Goal: Information Seeking & Learning: Learn about a topic

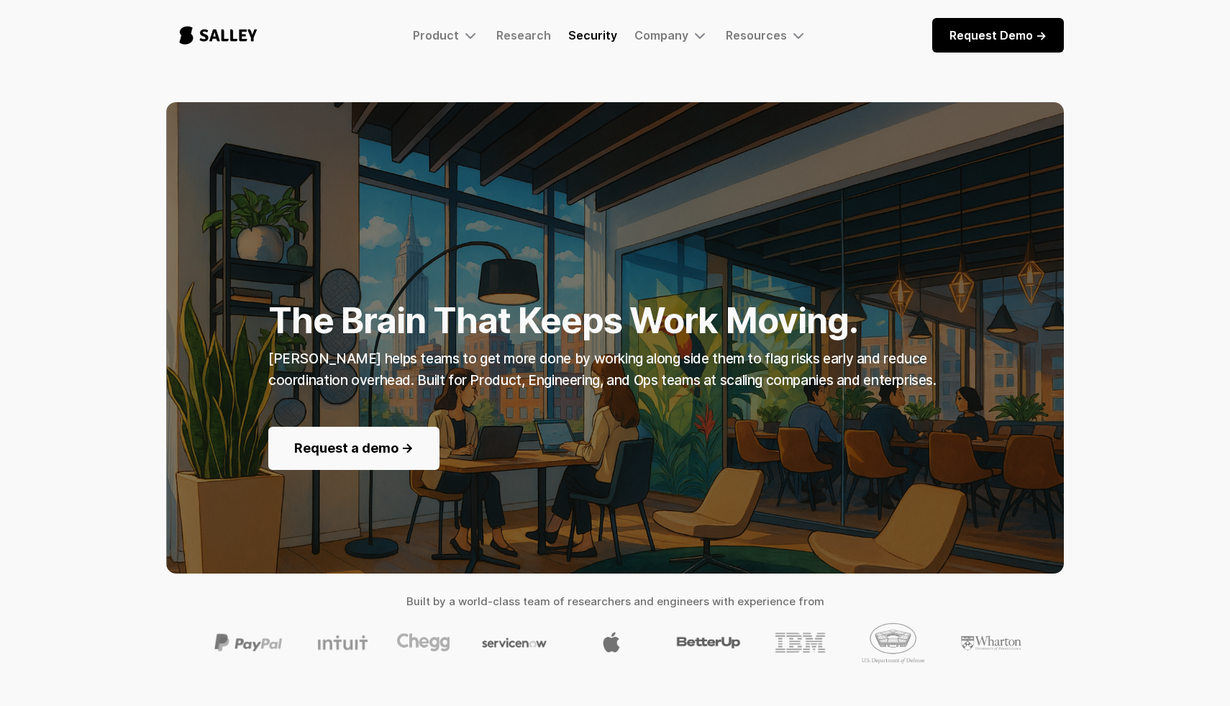
click at [609, 40] on link "Security" at bounding box center [592, 35] width 49 height 14
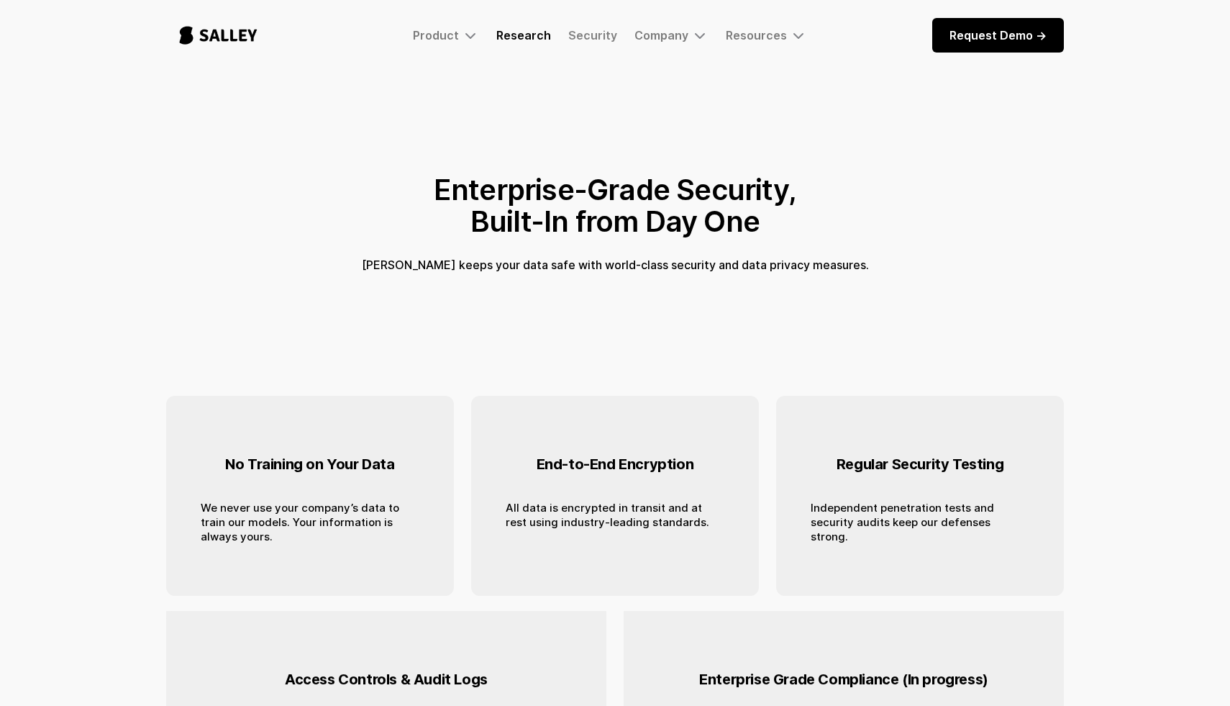
click at [533, 41] on link "Research" at bounding box center [523, 35] width 55 height 14
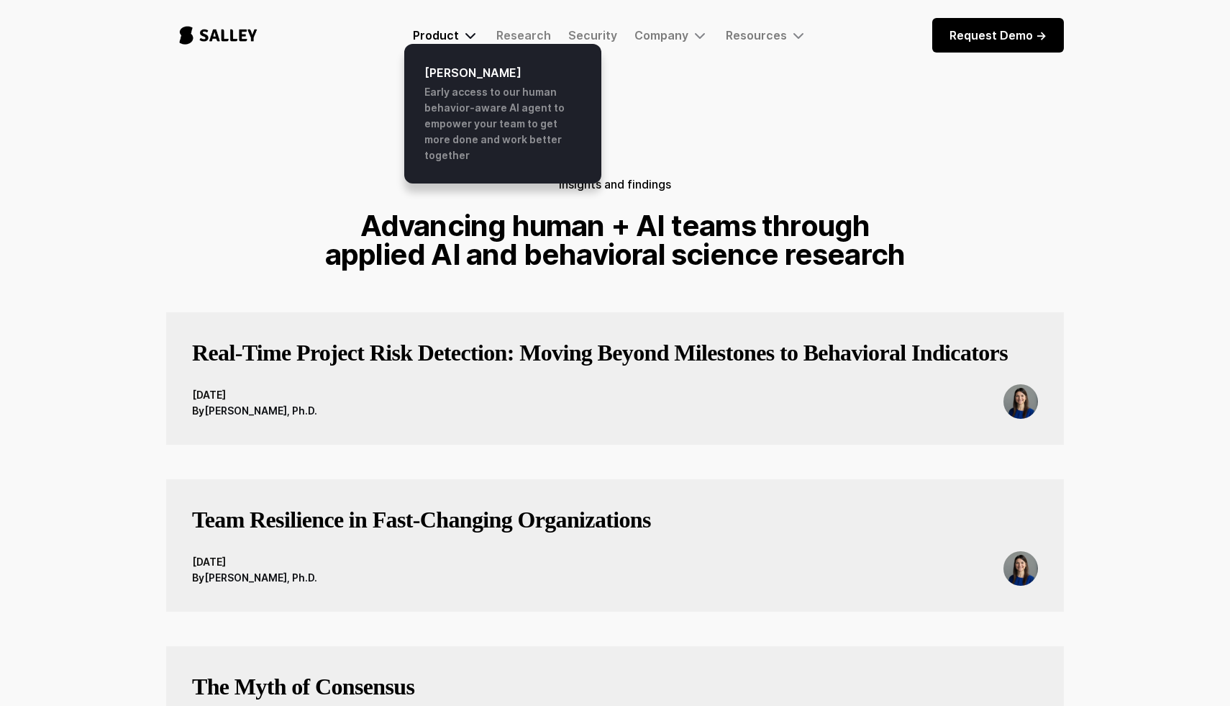
click at [438, 35] on div "Product" at bounding box center [436, 35] width 46 height 14
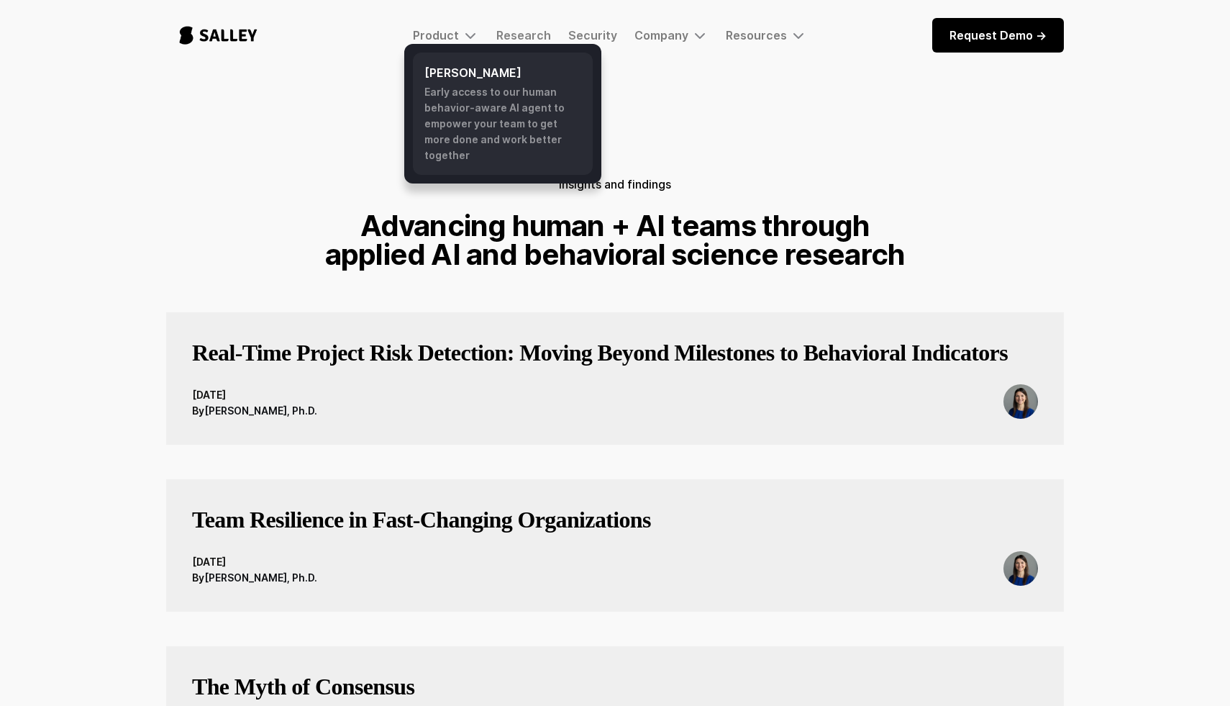
click at [468, 112] on div "Early access to our human behavior-aware AI agent to empower your team to get m…" at bounding box center [503, 123] width 157 height 79
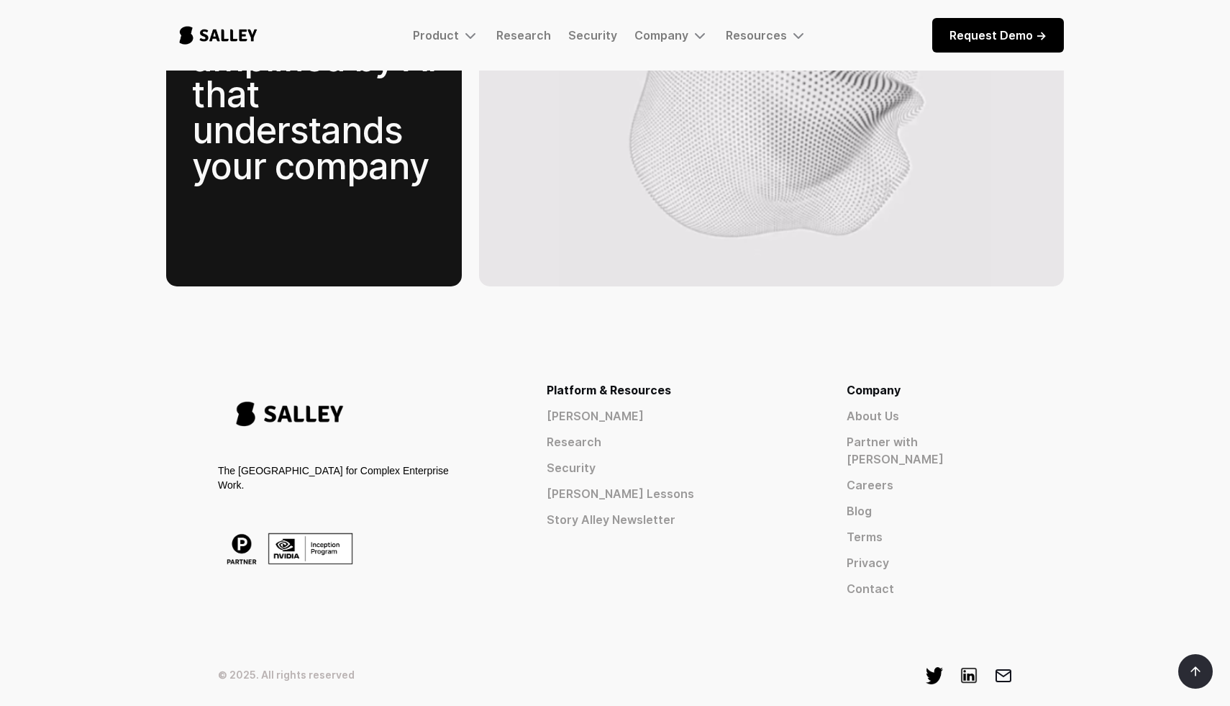
scroll to position [2197, 0]
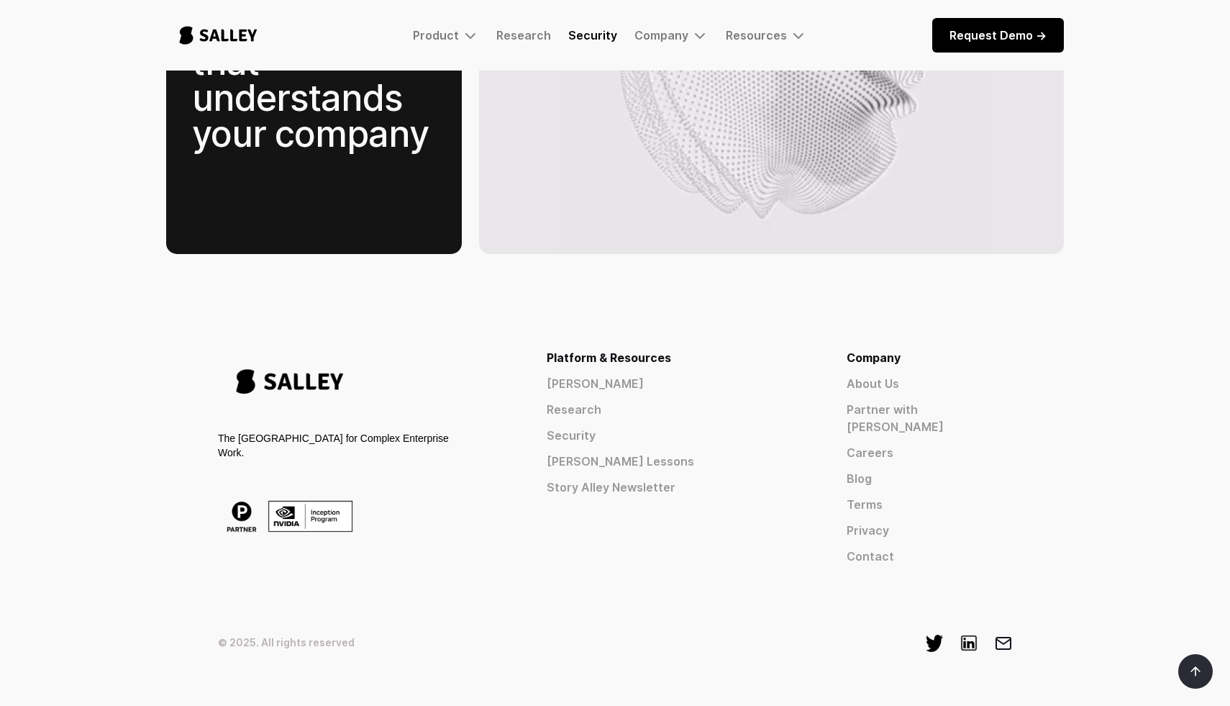
click at [592, 36] on link "Security" at bounding box center [592, 35] width 49 height 14
